Goal: Register for event/course

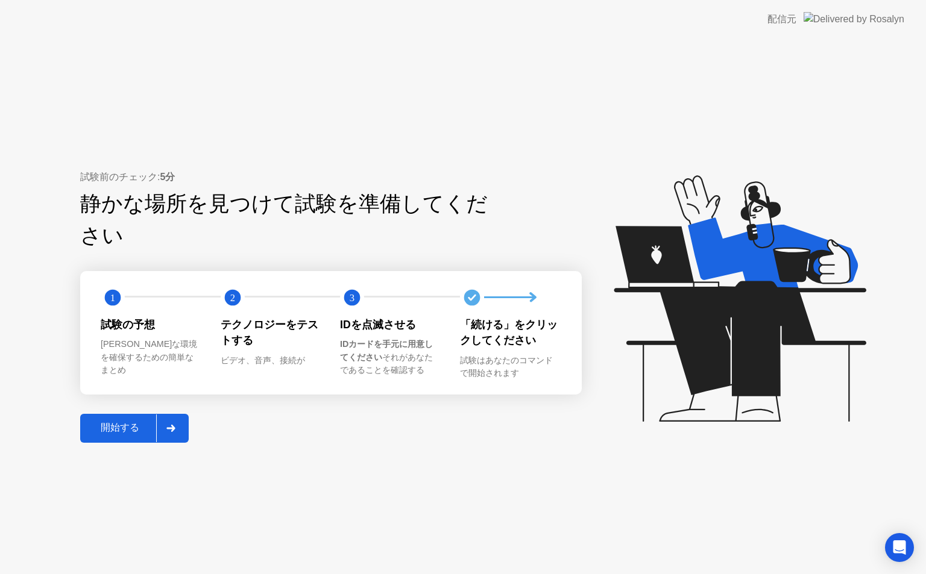
click at [132, 422] on div "開始する" at bounding box center [120, 428] width 72 height 13
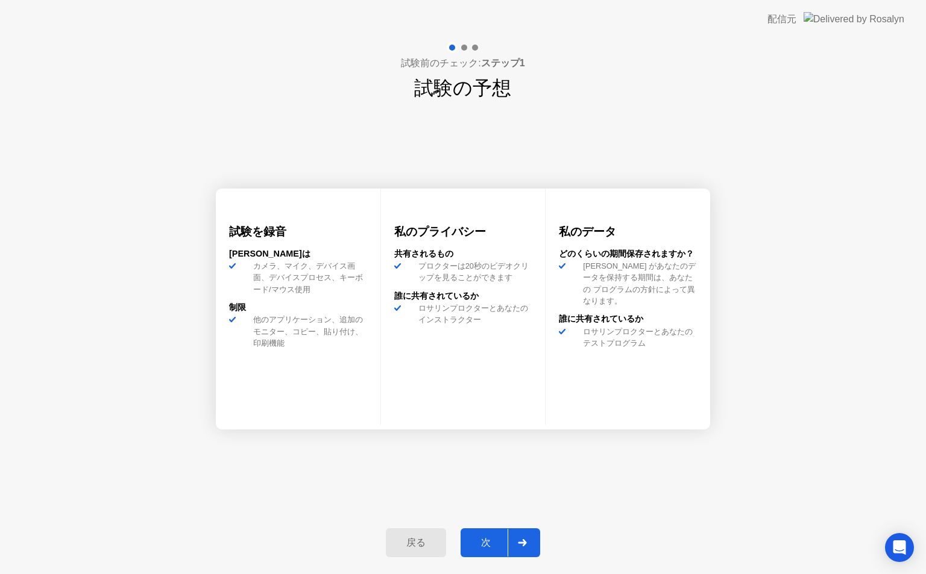
click at [478, 548] on div "次" at bounding box center [485, 543] width 43 height 13
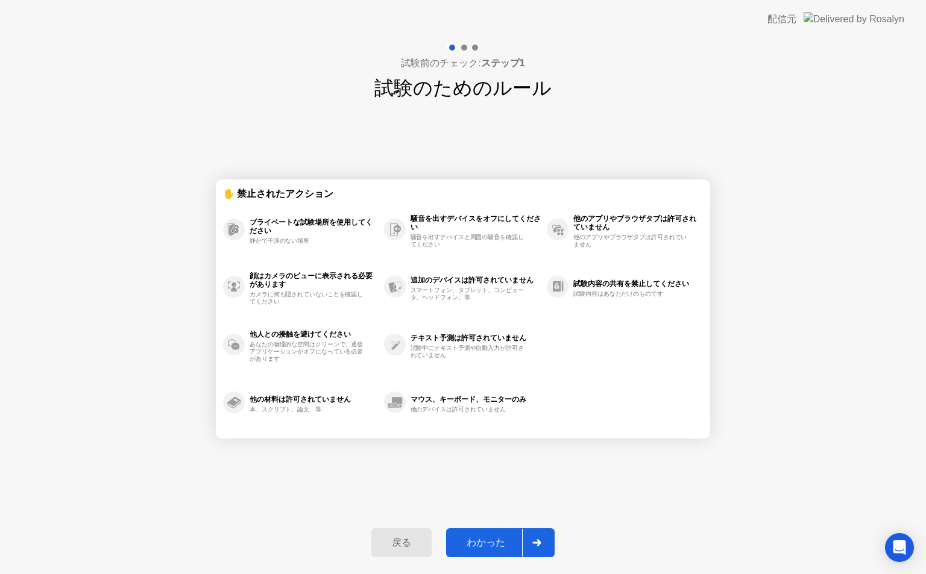
click at [481, 546] on div "わかった" at bounding box center [486, 543] width 72 height 13
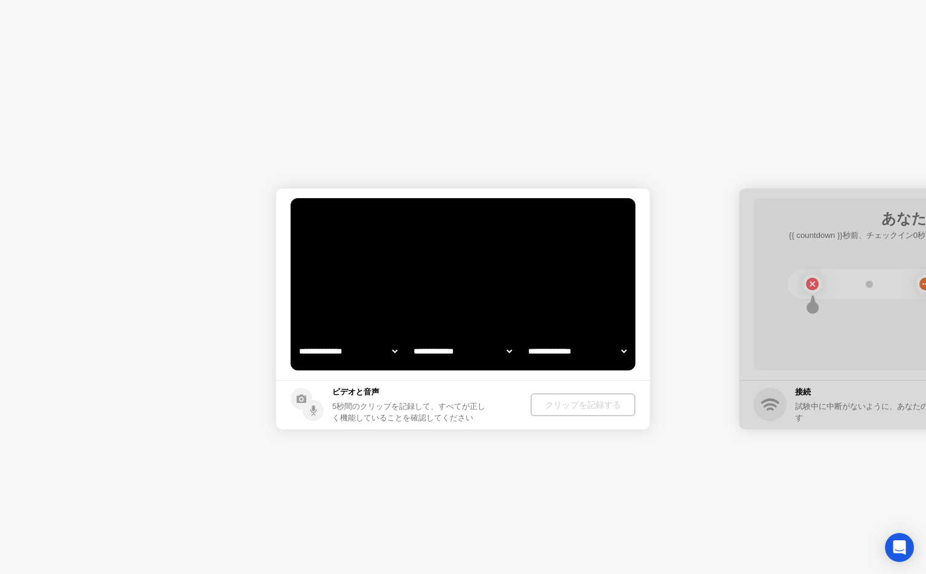
select select "**********"
select select "*******"
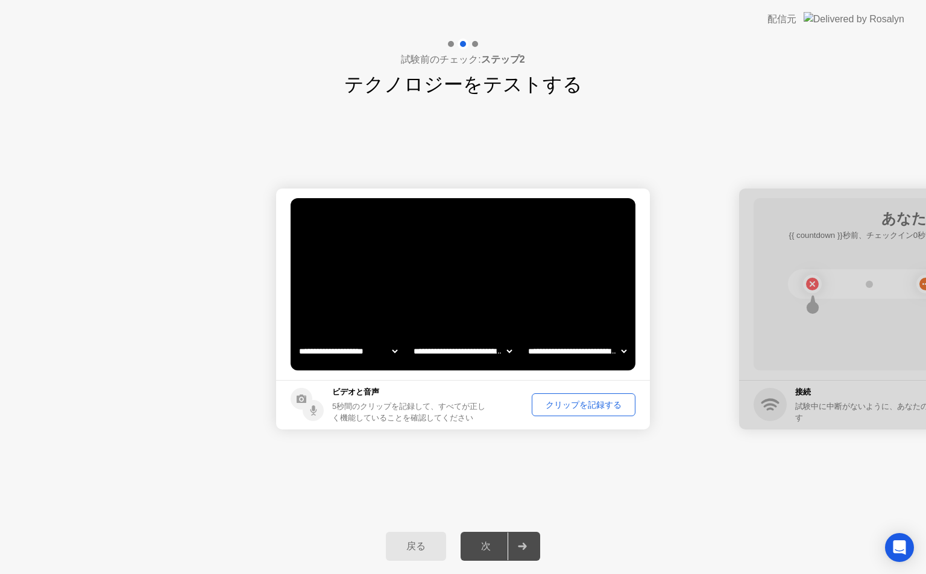
click at [579, 400] on div "クリップを記録する" at bounding box center [583, 405] width 95 height 11
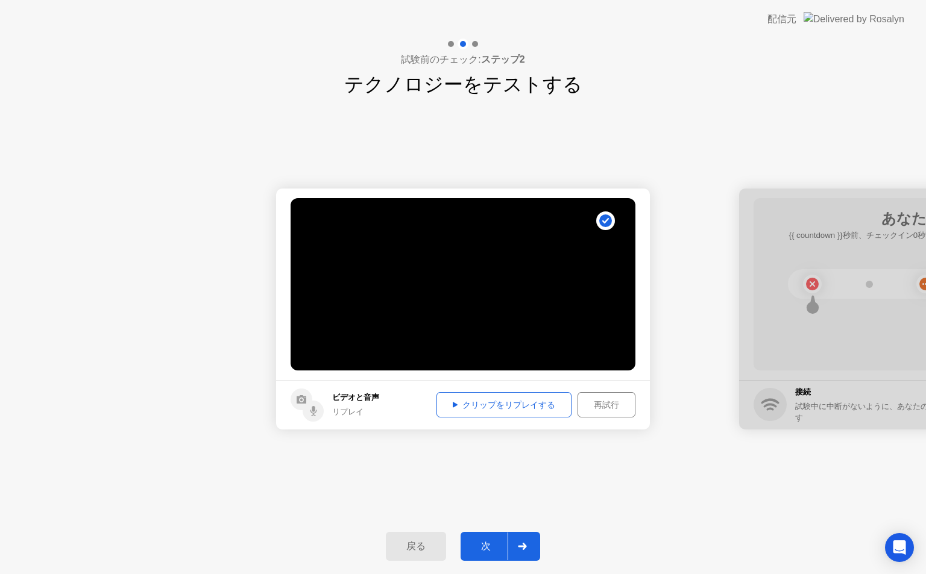
click at [495, 545] on div "次" at bounding box center [485, 547] width 43 height 13
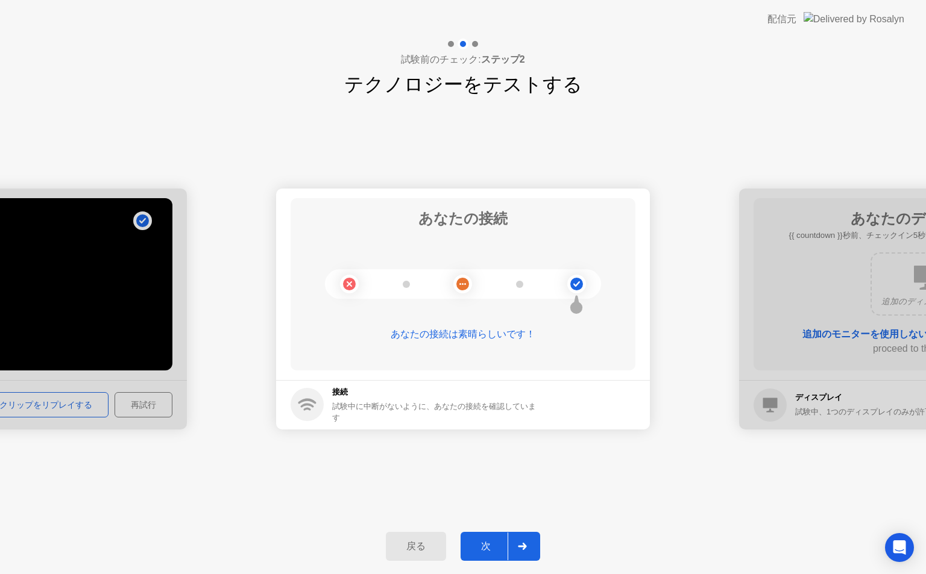
click at [500, 545] on div "次" at bounding box center [485, 547] width 43 height 13
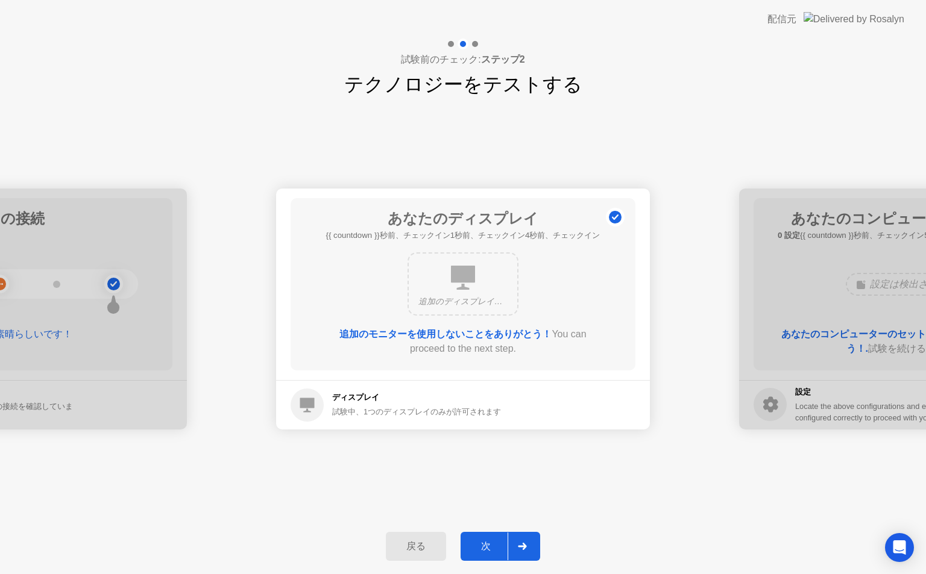
click at [500, 545] on div "次" at bounding box center [485, 547] width 43 height 13
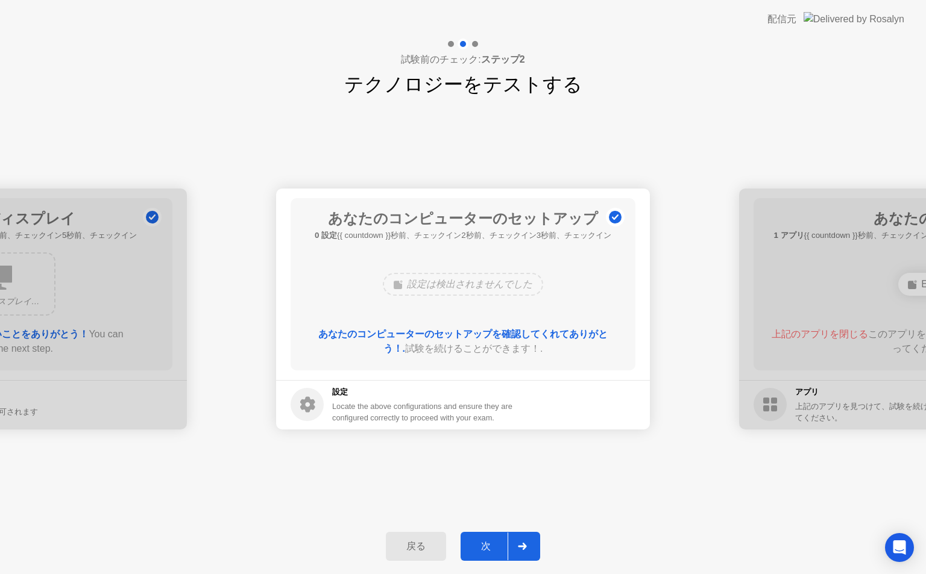
click at [500, 545] on div "次" at bounding box center [485, 547] width 43 height 13
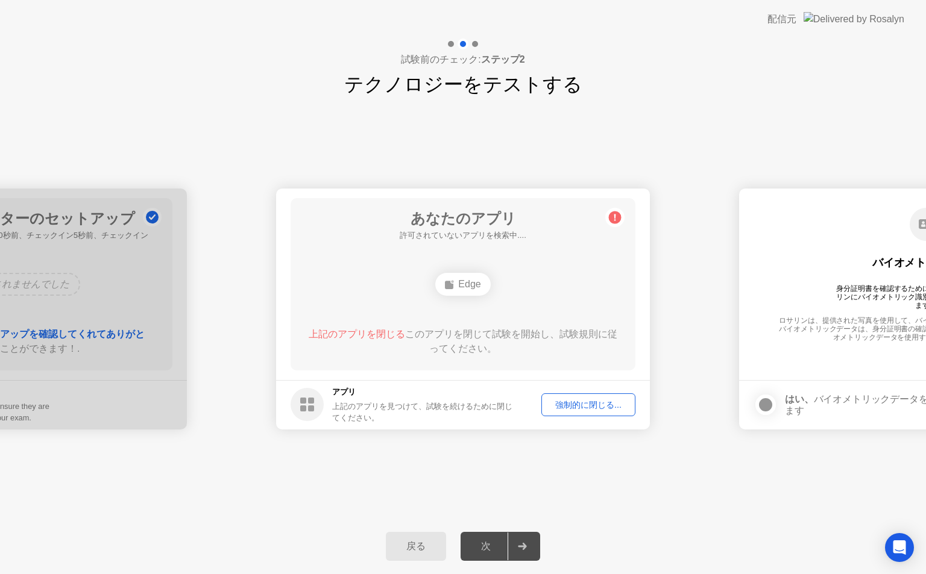
click at [583, 398] on button "強制的に閉じる..." at bounding box center [588, 405] width 94 height 23
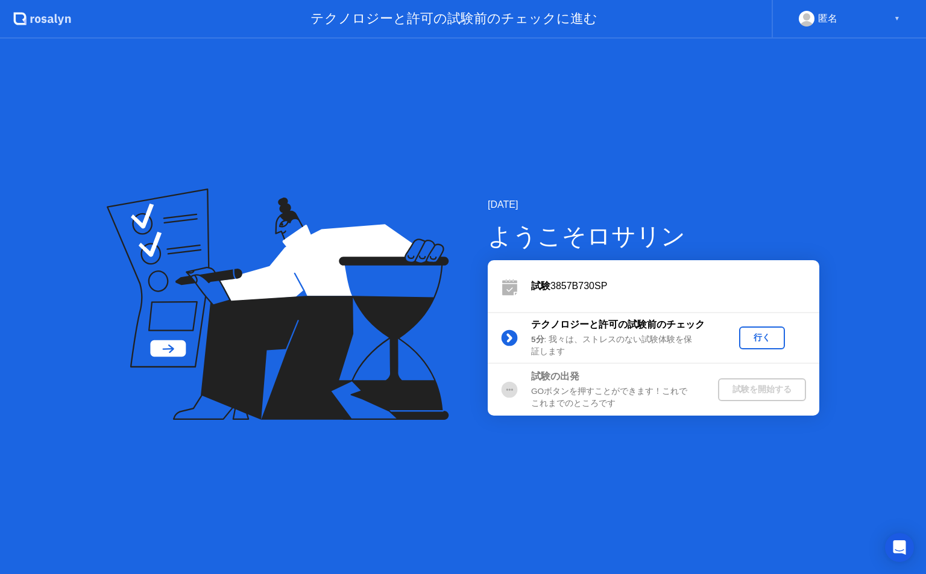
click at [768, 339] on div "行く" at bounding box center [762, 337] width 36 height 11
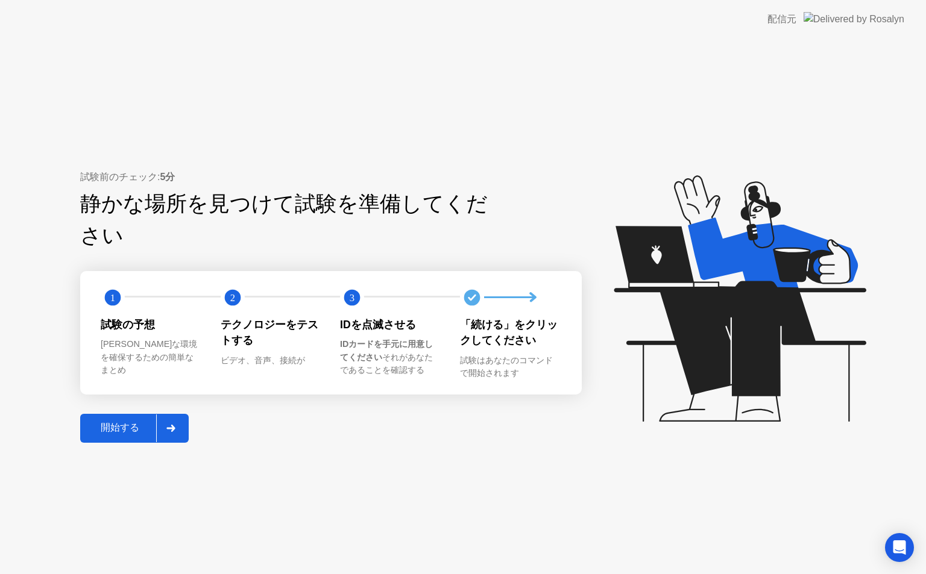
click at [113, 422] on div "開始する" at bounding box center [120, 428] width 72 height 13
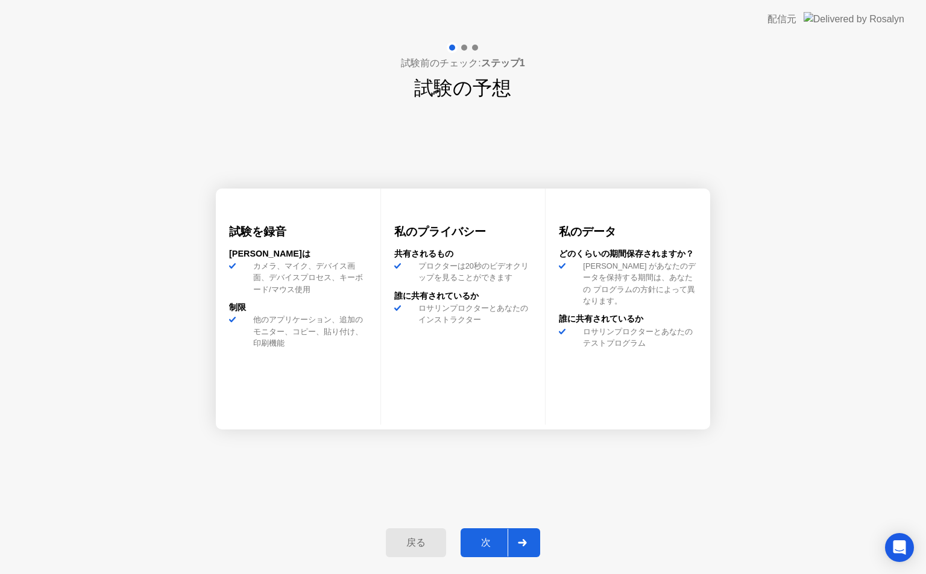
click at [489, 542] on div "次" at bounding box center [485, 543] width 43 height 13
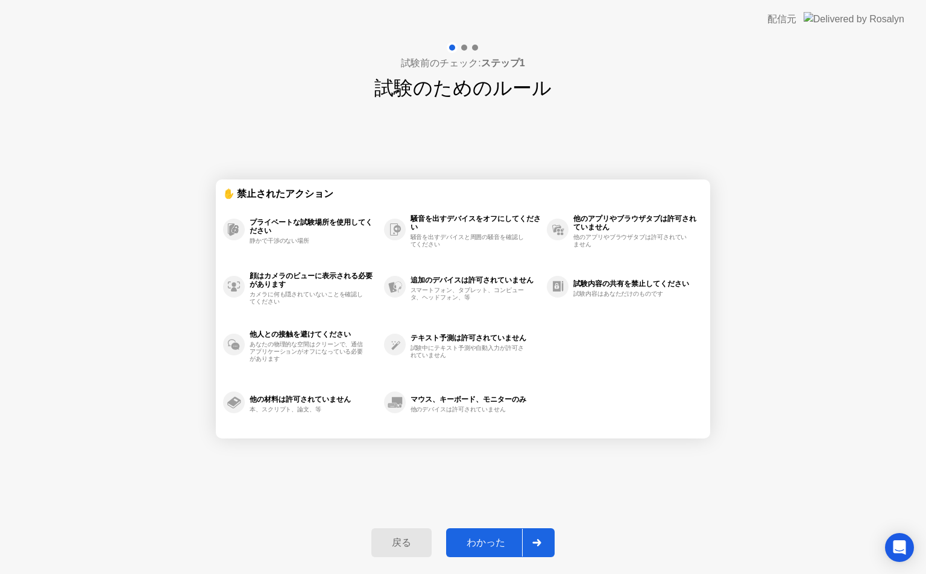
click at [489, 542] on div "わかった" at bounding box center [486, 543] width 72 height 13
select select "**********"
select select "*******"
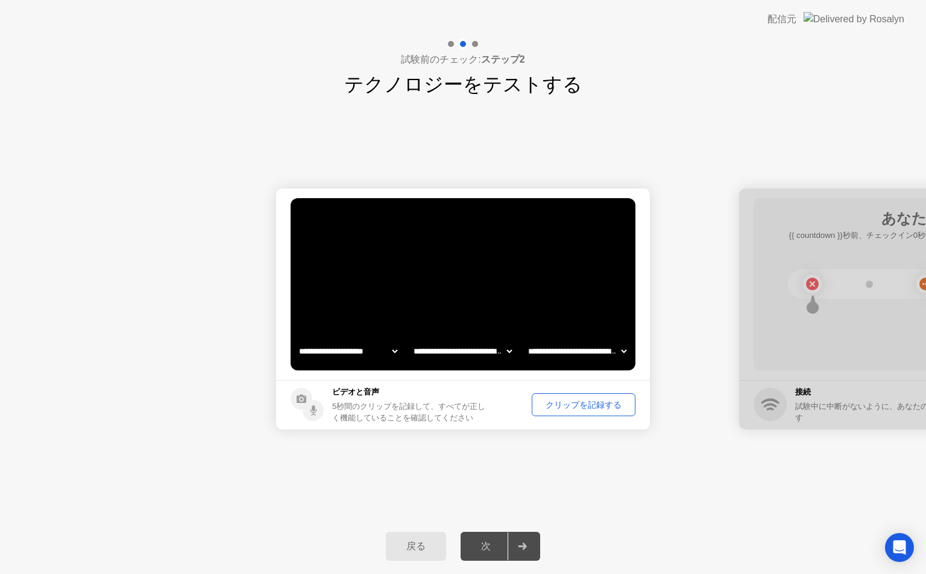
click at [574, 410] on div "クリップを記録する" at bounding box center [583, 405] width 95 height 11
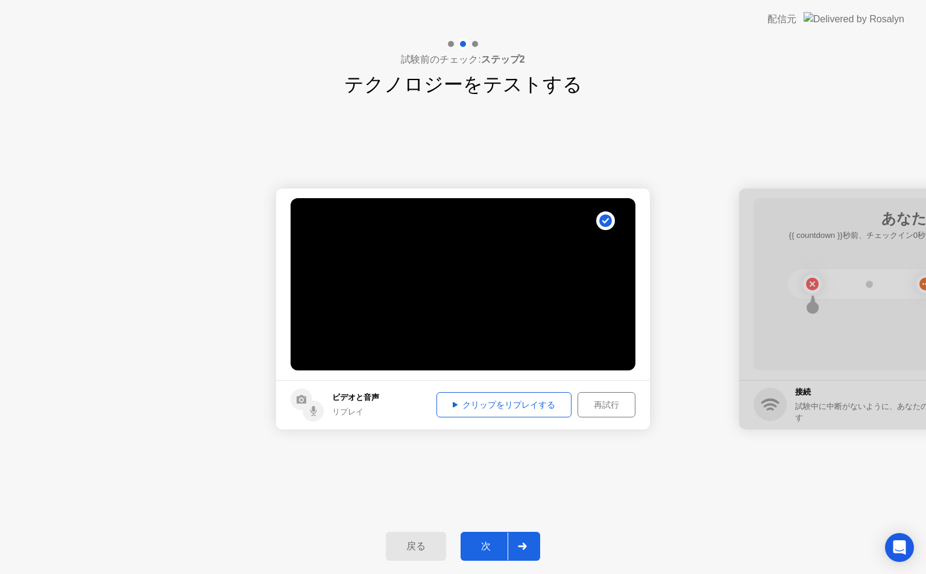
click at [474, 541] on div "次" at bounding box center [485, 547] width 43 height 13
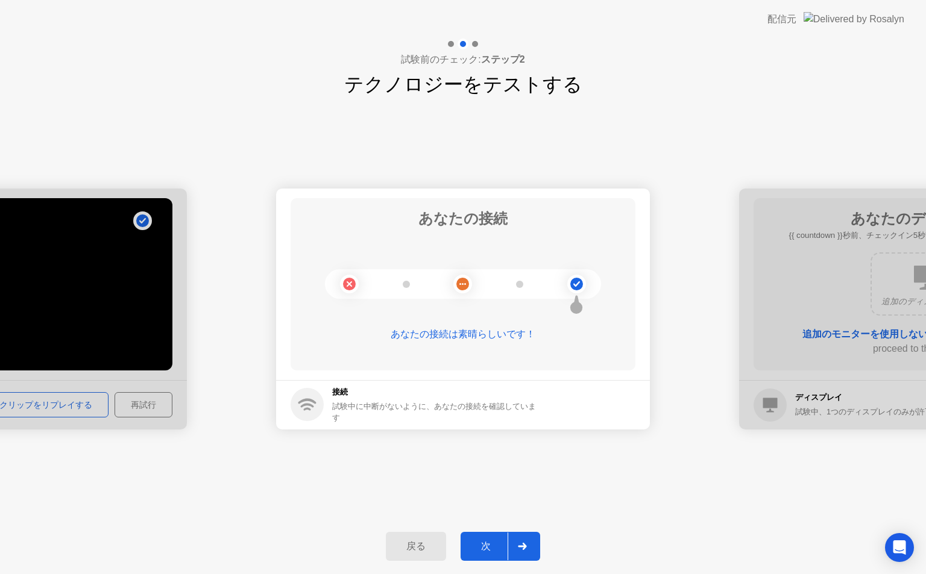
click at [474, 541] on div "次" at bounding box center [485, 547] width 43 height 13
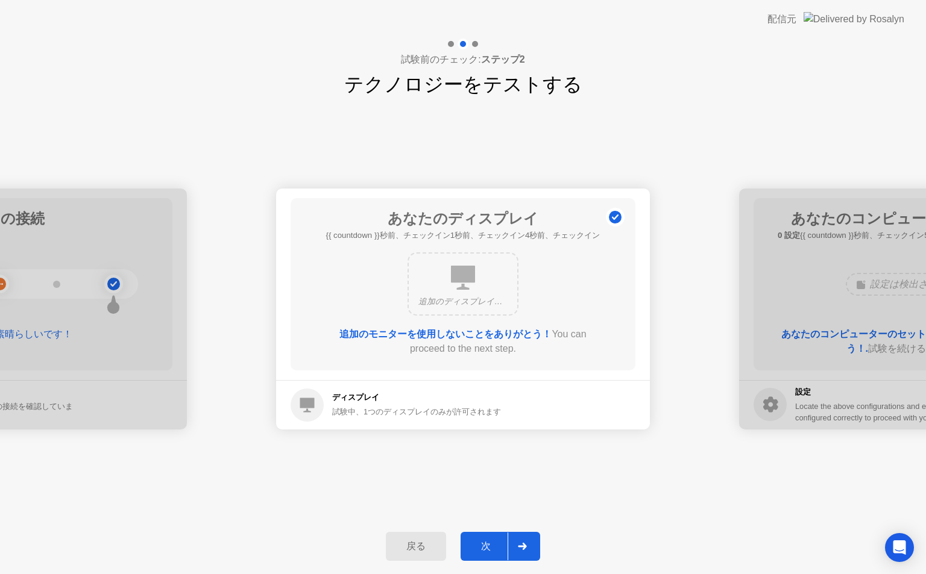
click at [474, 541] on div "次" at bounding box center [485, 547] width 43 height 13
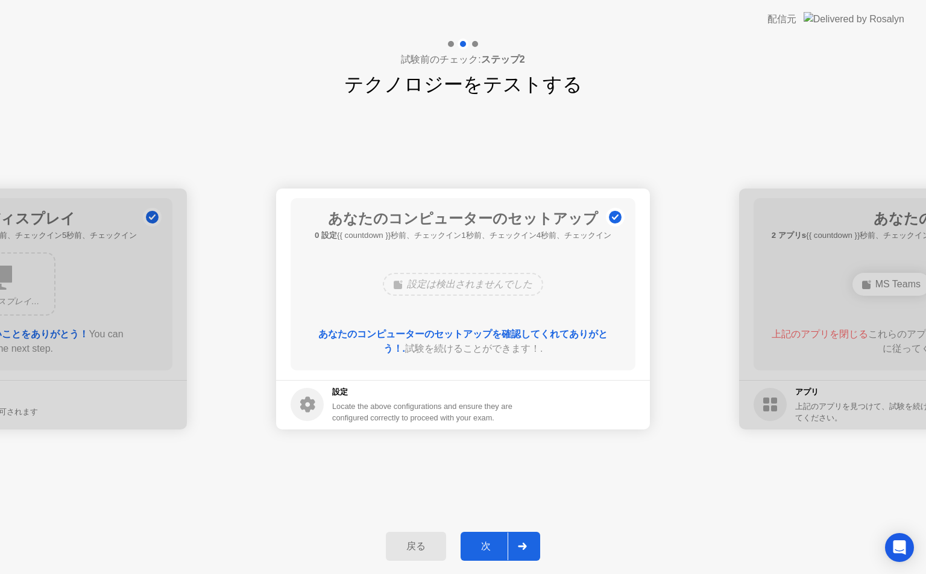
click at [474, 541] on div "次" at bounding box center [485, 547] width 43 height 13
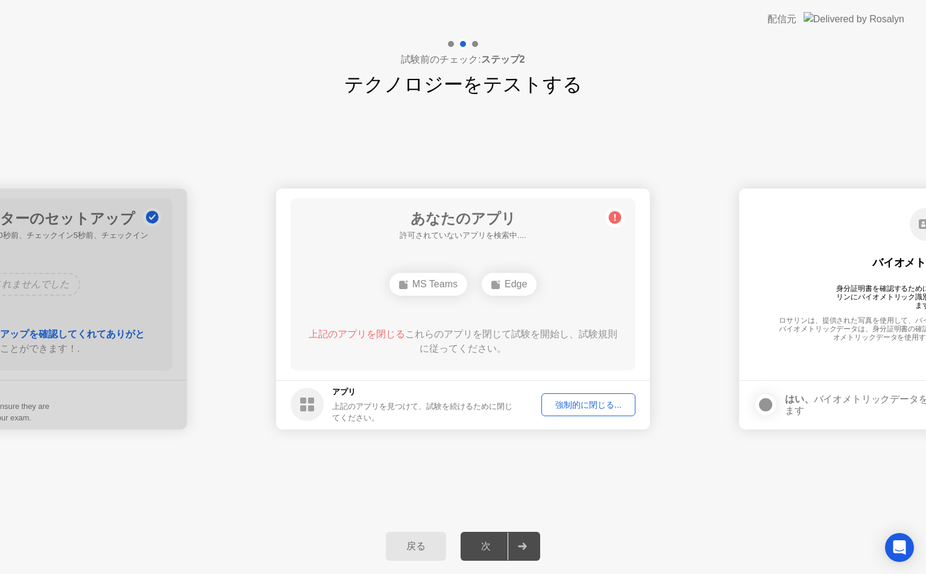
click at [594, 409] on div "強制的に閉じる..." at bounding box center [588, 405] width 86 height 11
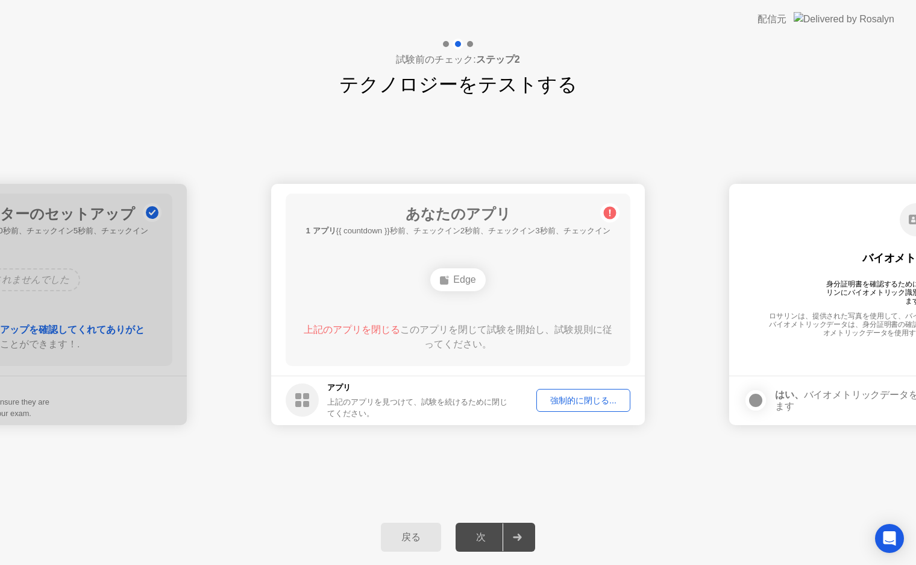
click at [568, 401] on div "強制的に閉じる..." at bounding box center [584, 400] width 86 height 11
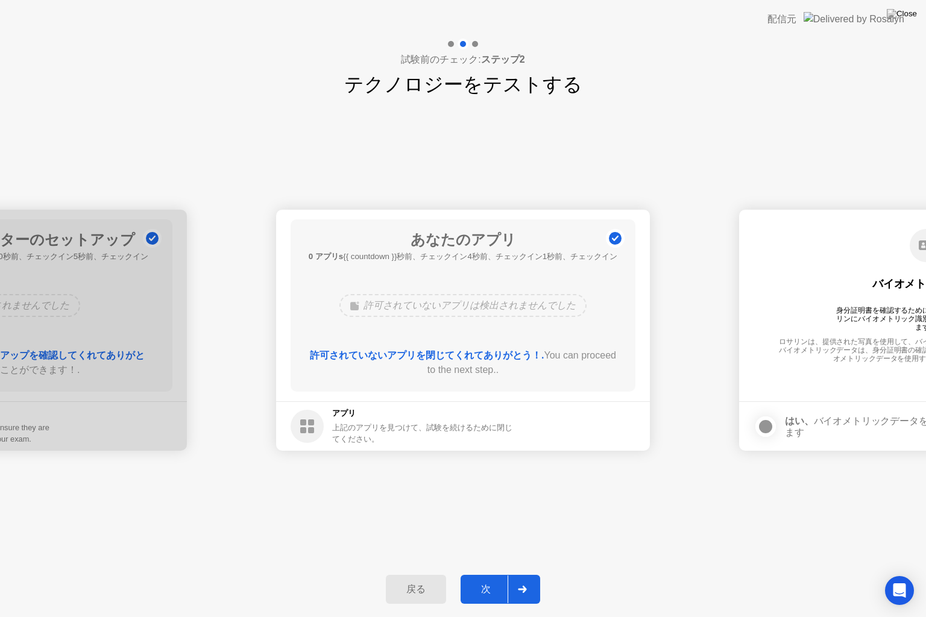
click at [477, 574] on div "次" at bounding box center [485, 589] width 43 height 13
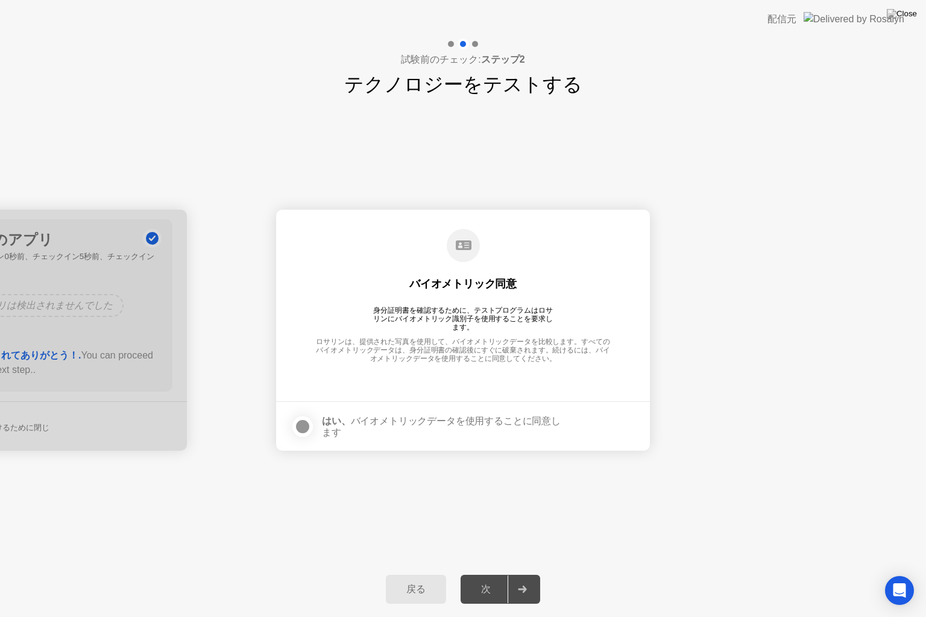
click at [306, 428] on div at bounding box center [302, 426] width 14 height 14
click at [488, 574] on div "次" at bounding box center [485, 589] width 43 height 13
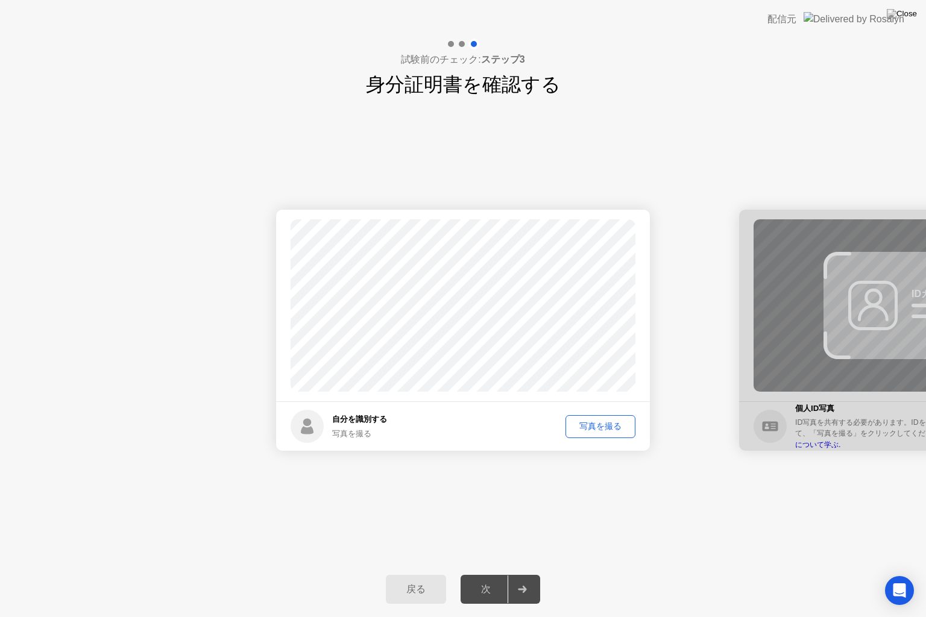
click at [605, 429] on div "写真を撮る" at bounding box center [599, 426] width 61 height 11
click at [597, 419] on button "再撮影" at bounding box center [608, 426] width 53 height 23
click at [597, 419] on button "写真を撮る" at bounding box center [600, 426] width 70 height 23
click at [488, 574] on div "次" at bounding box center [485, 589] width 43 height 13
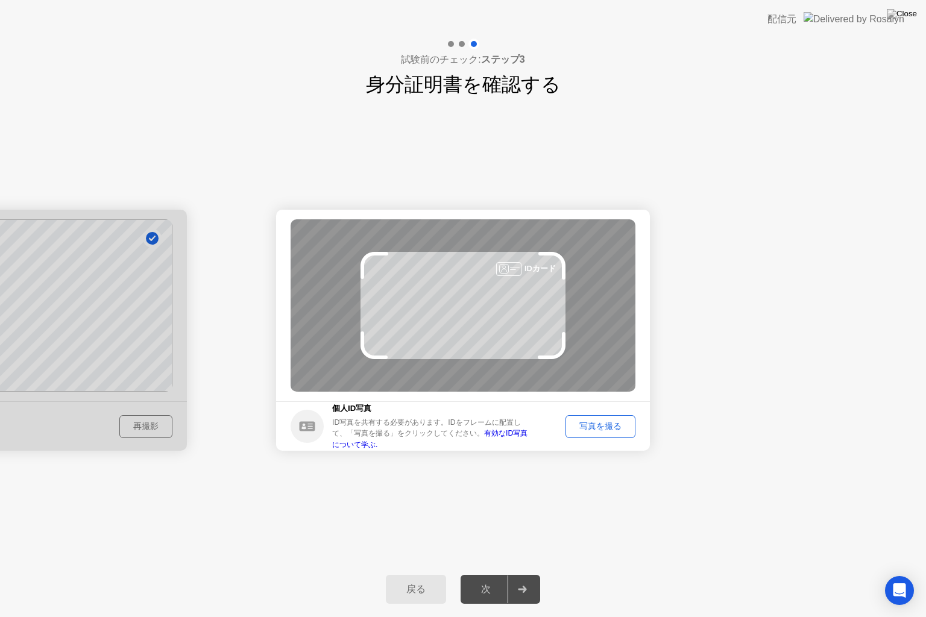
click at [612, 419] on button "写真を撮る" at bounding box center [600, 426] width 70 height 23
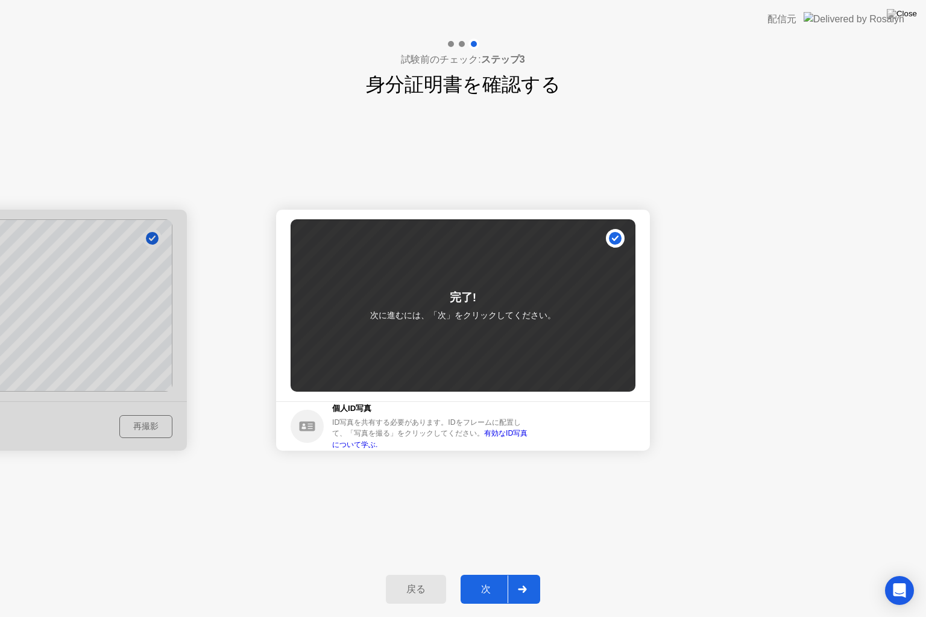
click at [488, 574] on div "次" at bounding box center [485, 589] width 43 height 13
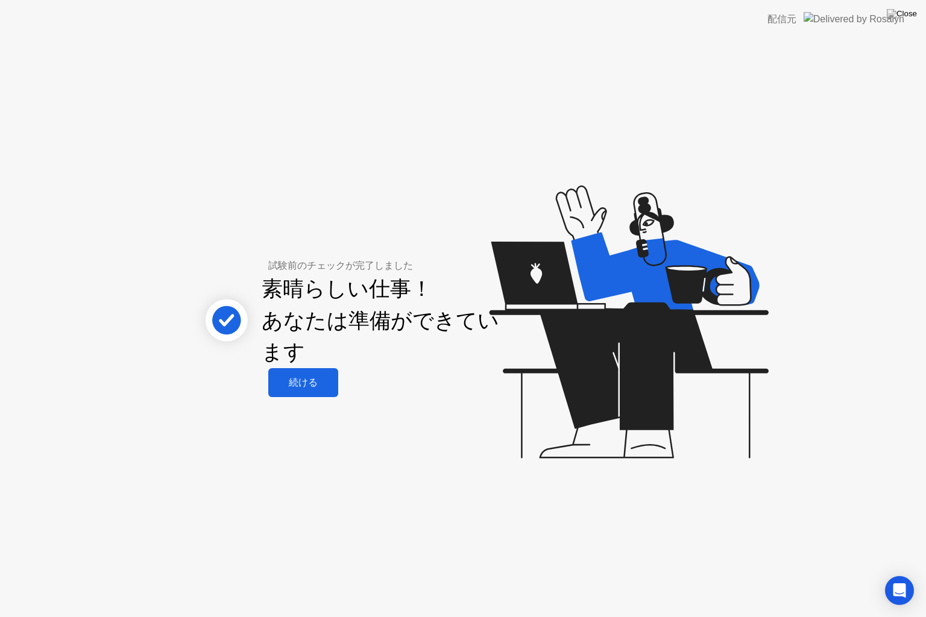
click at [293, 389] on div "続ける" at bounding box center [303, 383] width 63 height 13
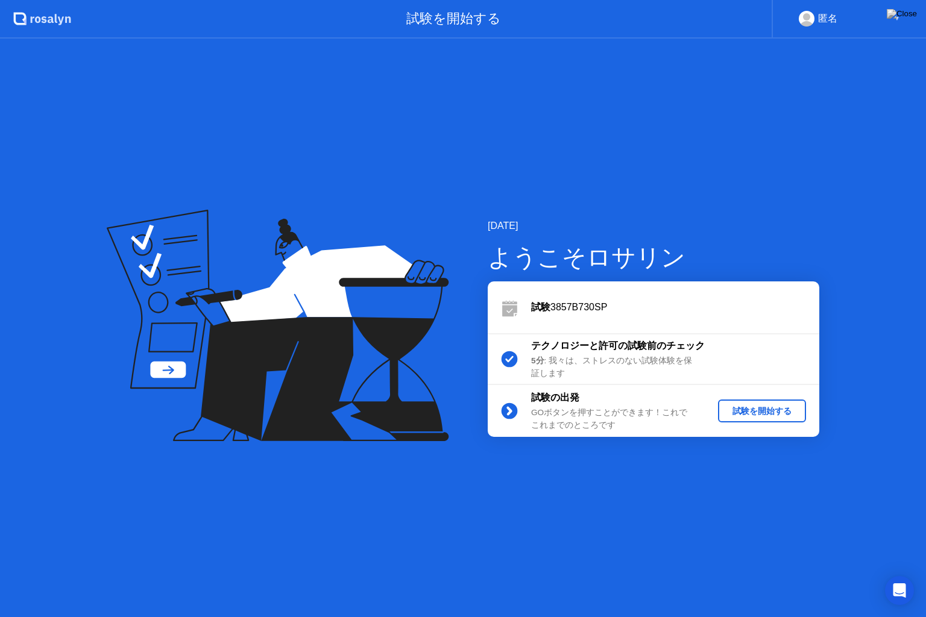
click at [751, 407] on div "試験を開始する" at bounding box center [762, 411] width 78 height 11
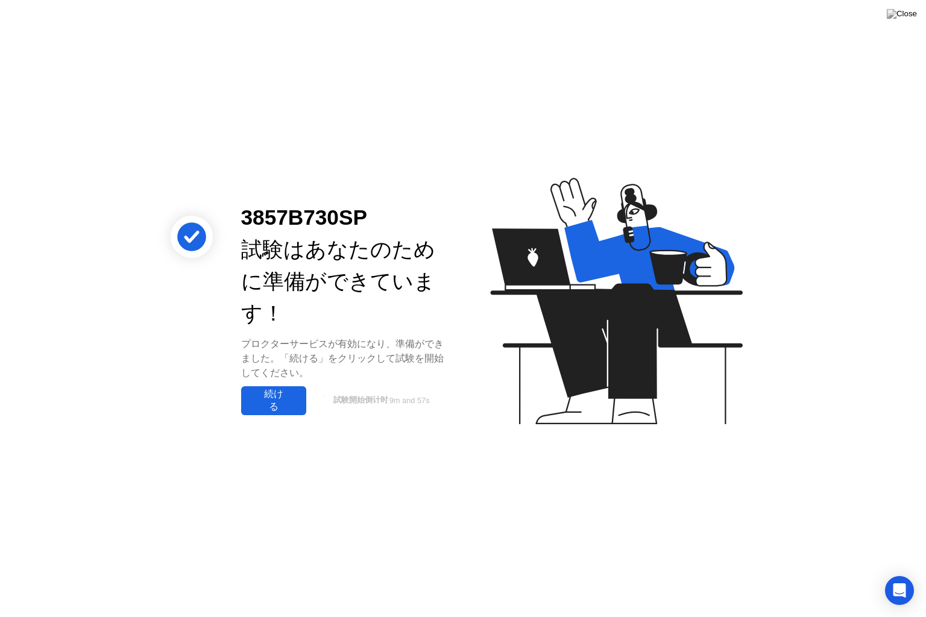
click at [280, 396] on div "続ける" at bounding box center [274, 400] width 58 height 25
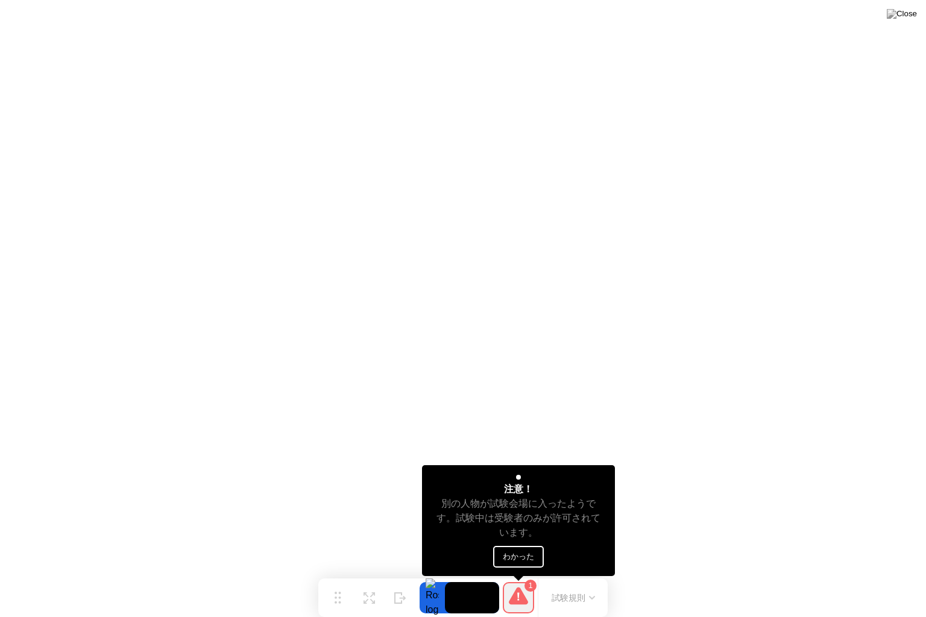
click at [503, 551] on button "わかった" at bounding box center [518, 557] width 51 height 22
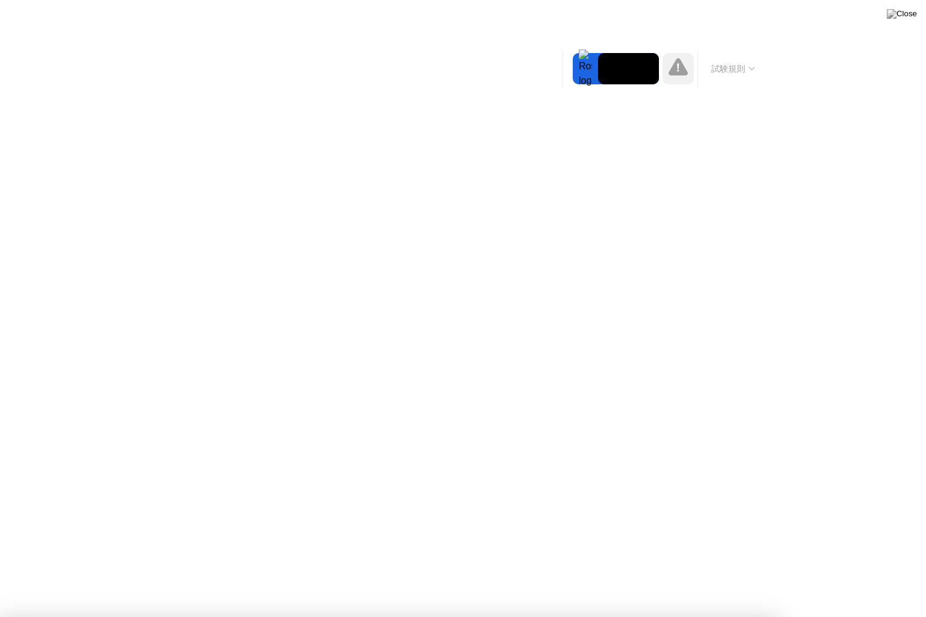
drag, startPoint x: 424, startPoint y: 430, endPoint x: 497, endPoint y: 616, distance: 200.0
